Goal: Task Accomplishment & Management: Manage account settings

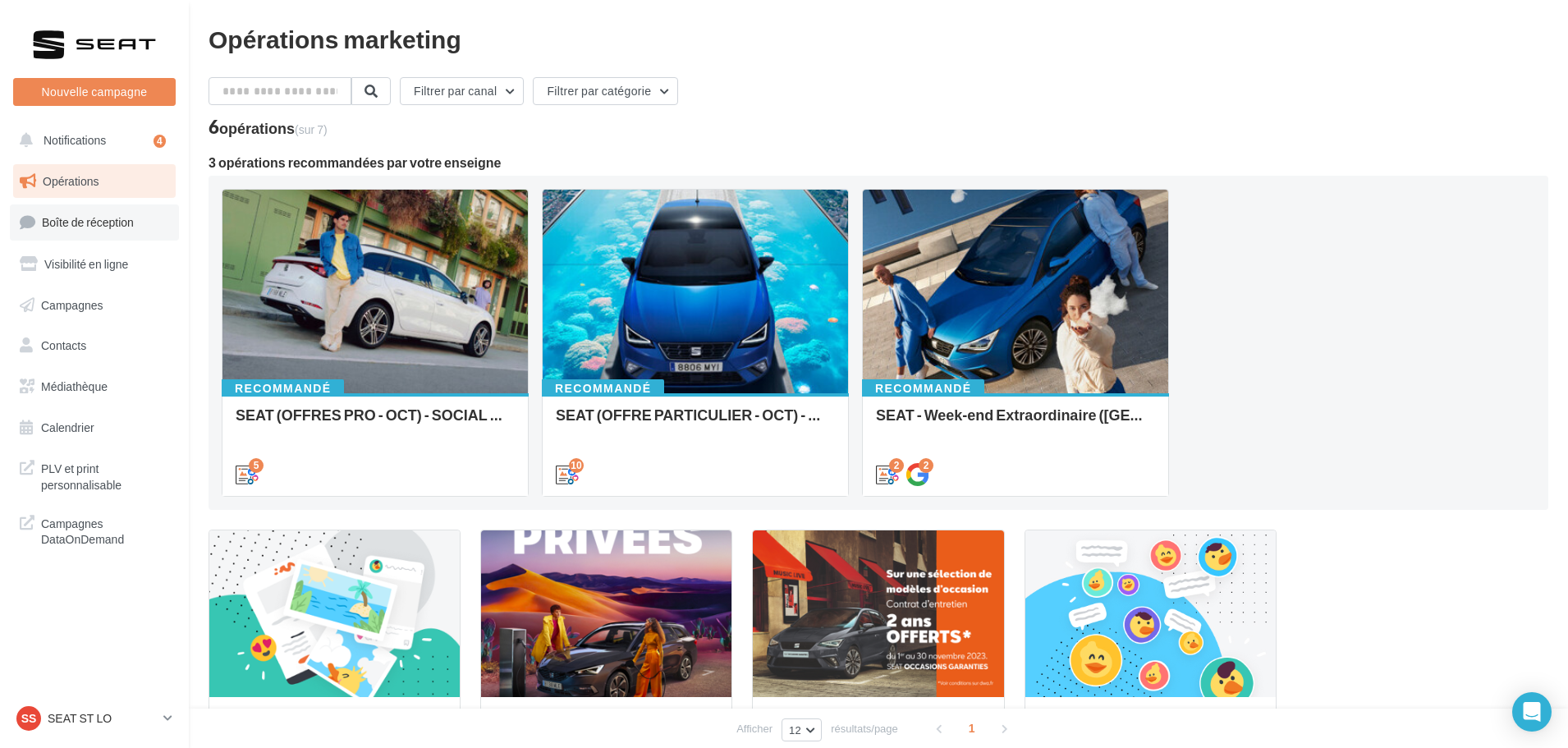
click at [98, 224] on span "Boîte de réception" at bounding box center [88, 222] width 92 height 14
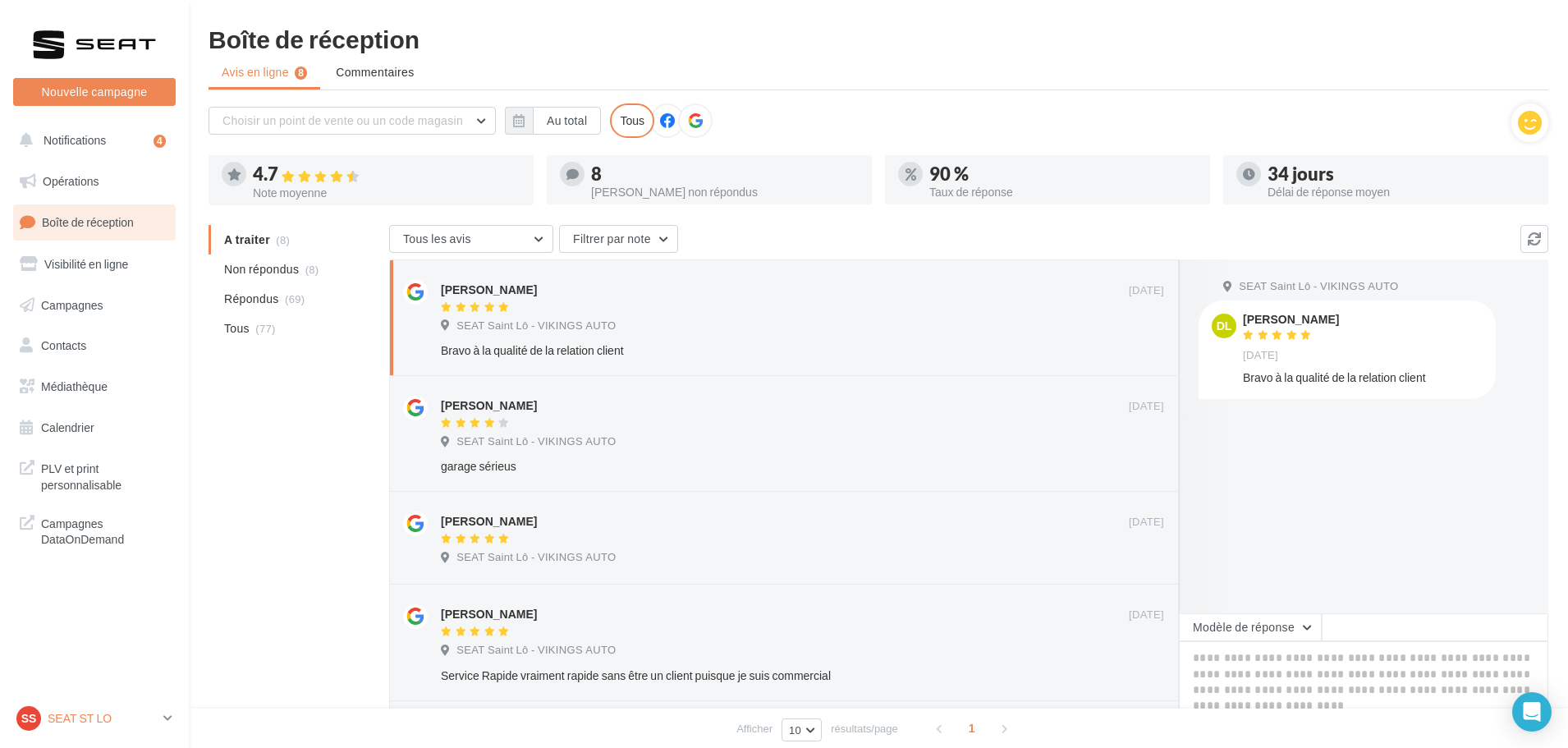
click at [98, 722] on p "SEAT ST LO" at bounding box center [101, 718] width 109 height 16
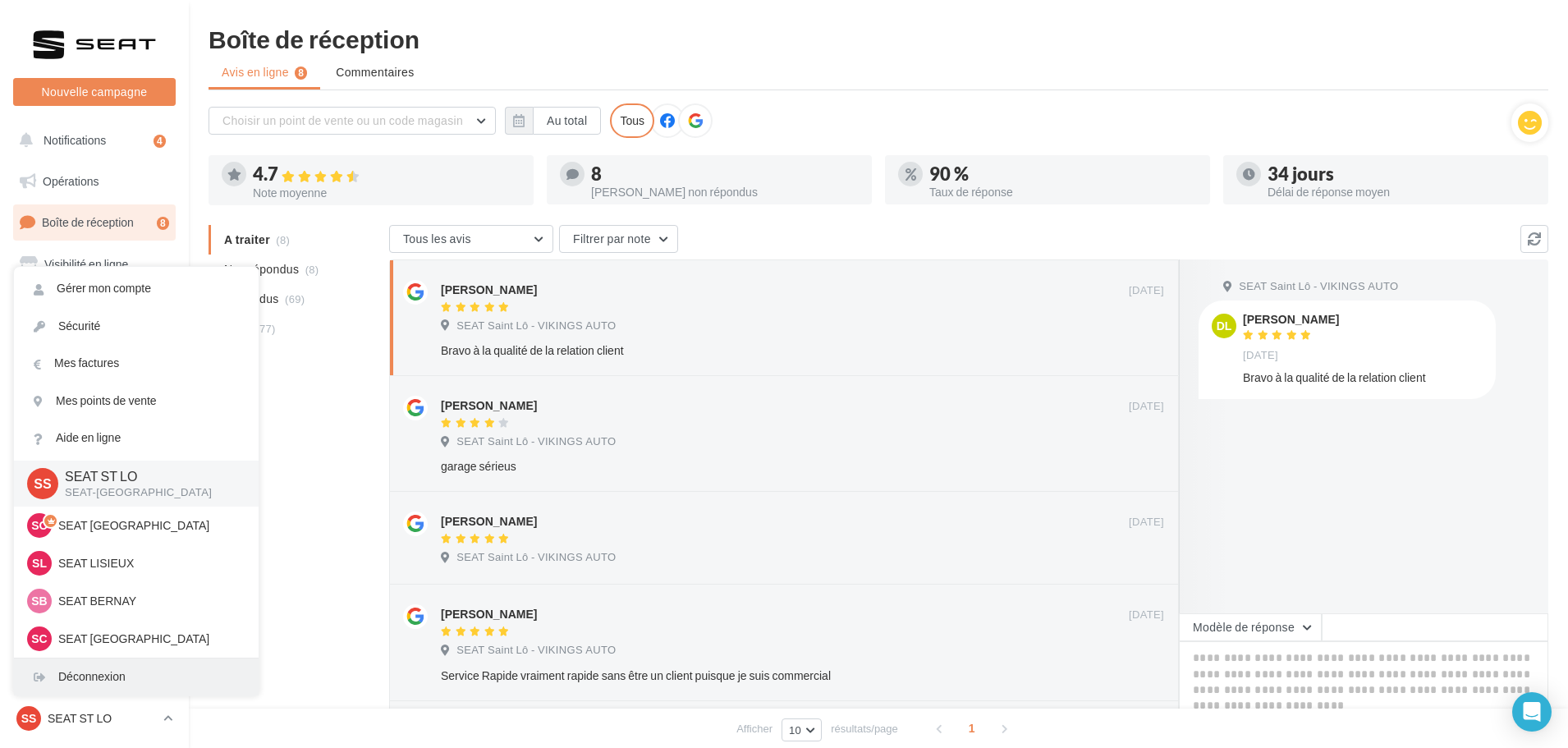
click at [109, 674] on div "Déconnexion" at bounding box center [136, 678] width 244 height 37
